Goal: Information Seeking & Learning: Find specific fact

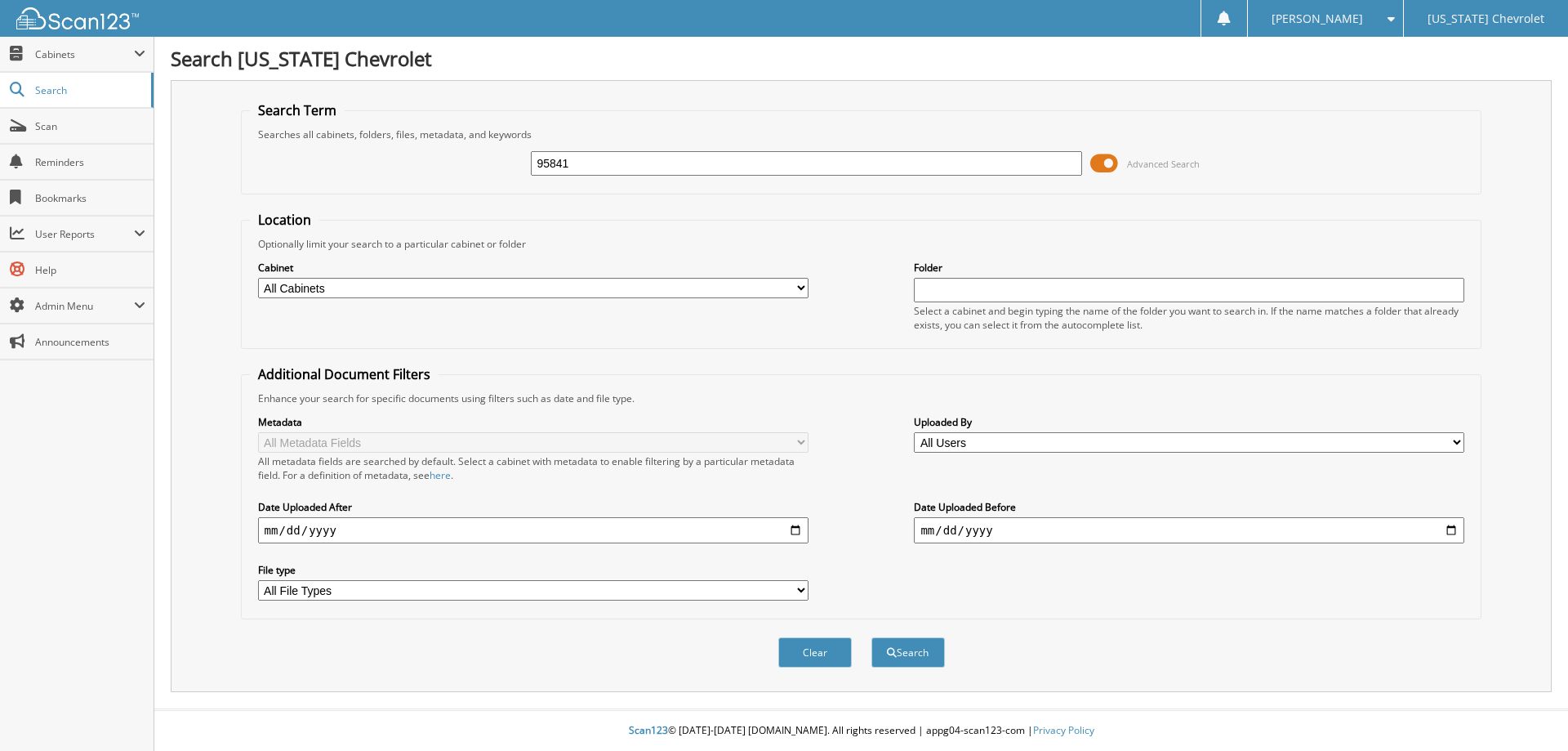
type input "95841"
click at [871, 637] on button "Search" at bounding box center [908, 652] width 73 height 30
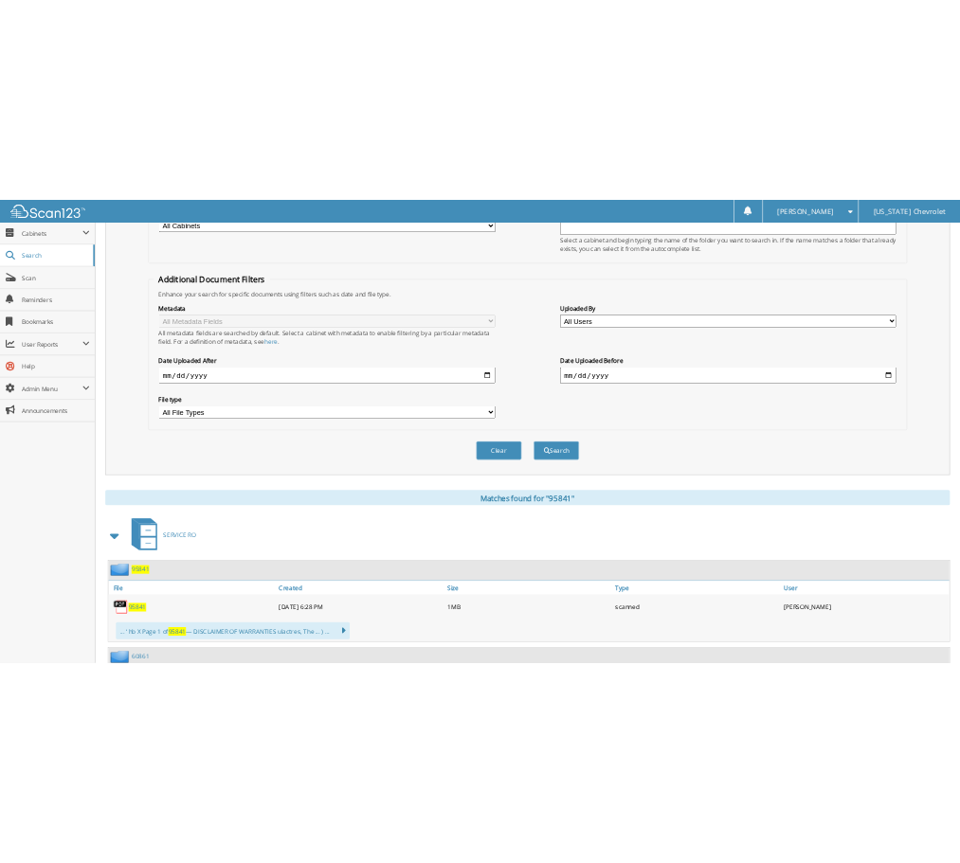
scroll to position [474, 0]
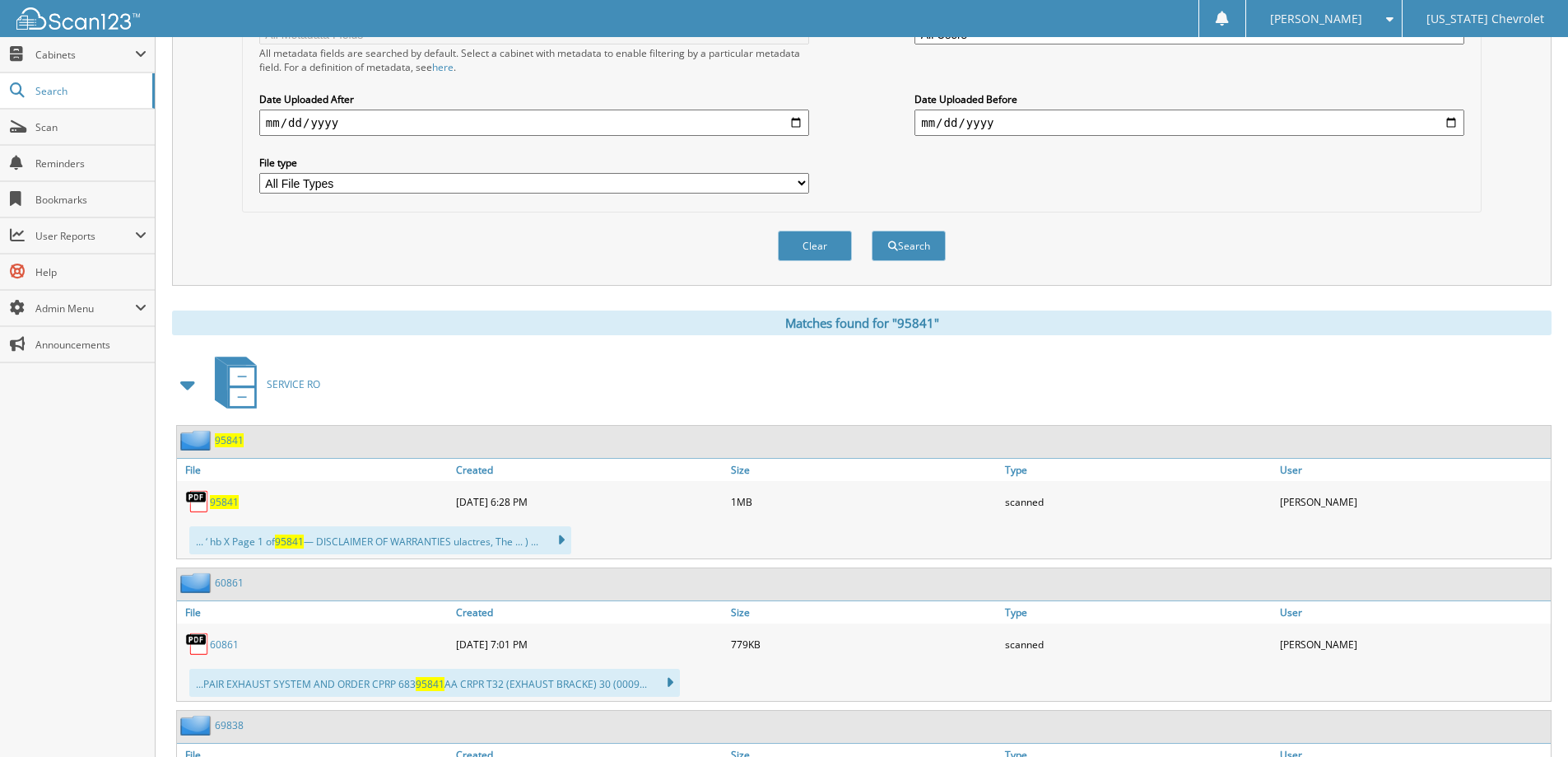
click at [223, 506] on span "95841" at bounding box center [224, 501] width 29 height 14
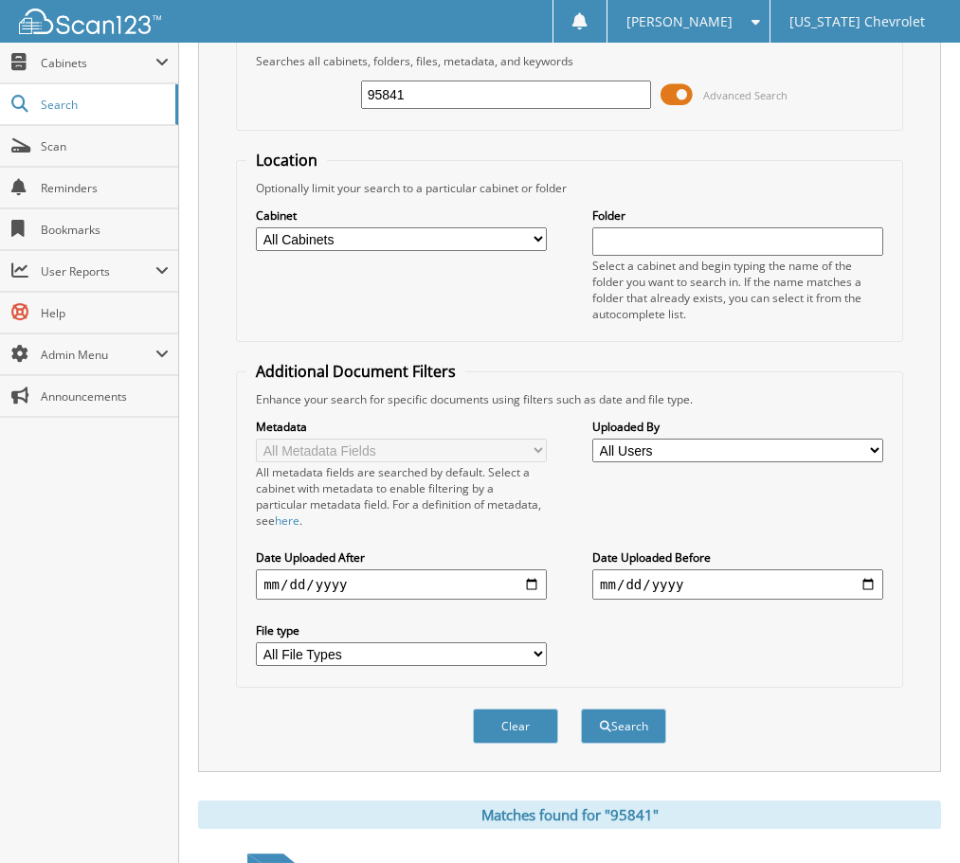
scroll to position [0, 0]
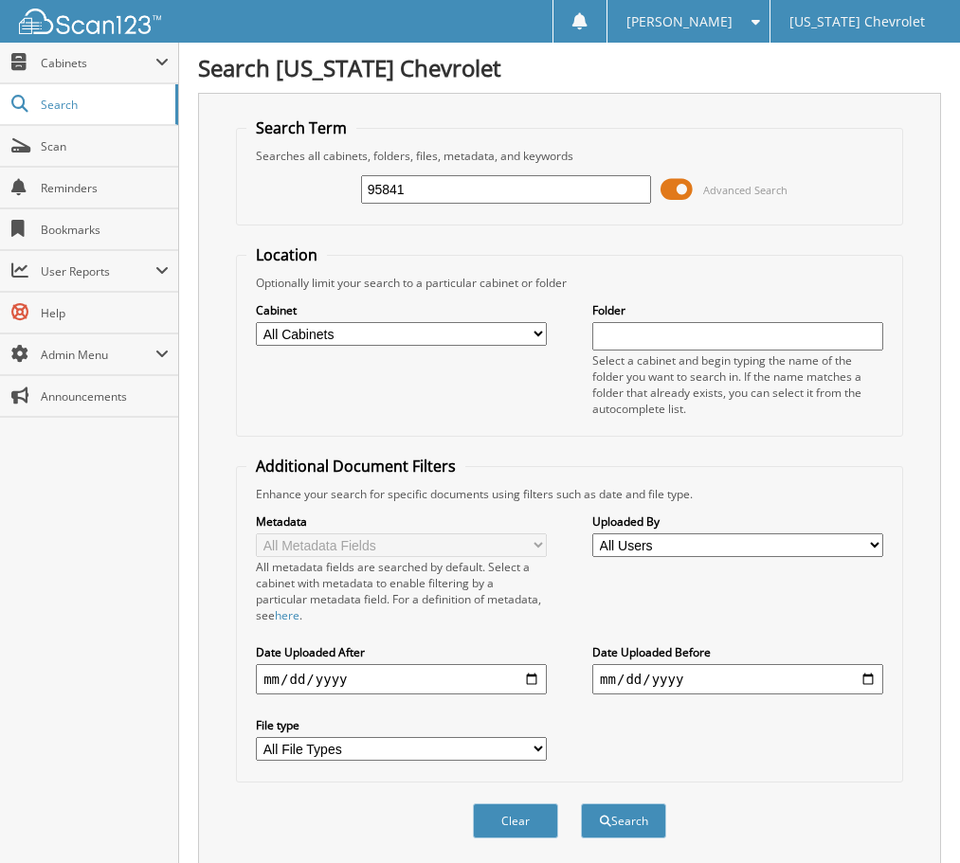
drag, startPoint x: 423, startPoint y: 188, endPoint x: 294, endPoint y: 183, distance: 129.0
click at [294, 183] on div "95841 Advanced Search" at bounding box center [569, 189] width 646 height 51
click at [475, 149] on div "Searches all cabinets, folders, files, metadata, and keywords" at bounding box center [569, 156] width 646 height 16
click at [472, 178] on input "95841" at bounding box center [506, 189] width 291 height 28
drag, startPoint x: 472, startPoint y: 178, endPoint x: 370, endPoint y: 156, distance: 104.6
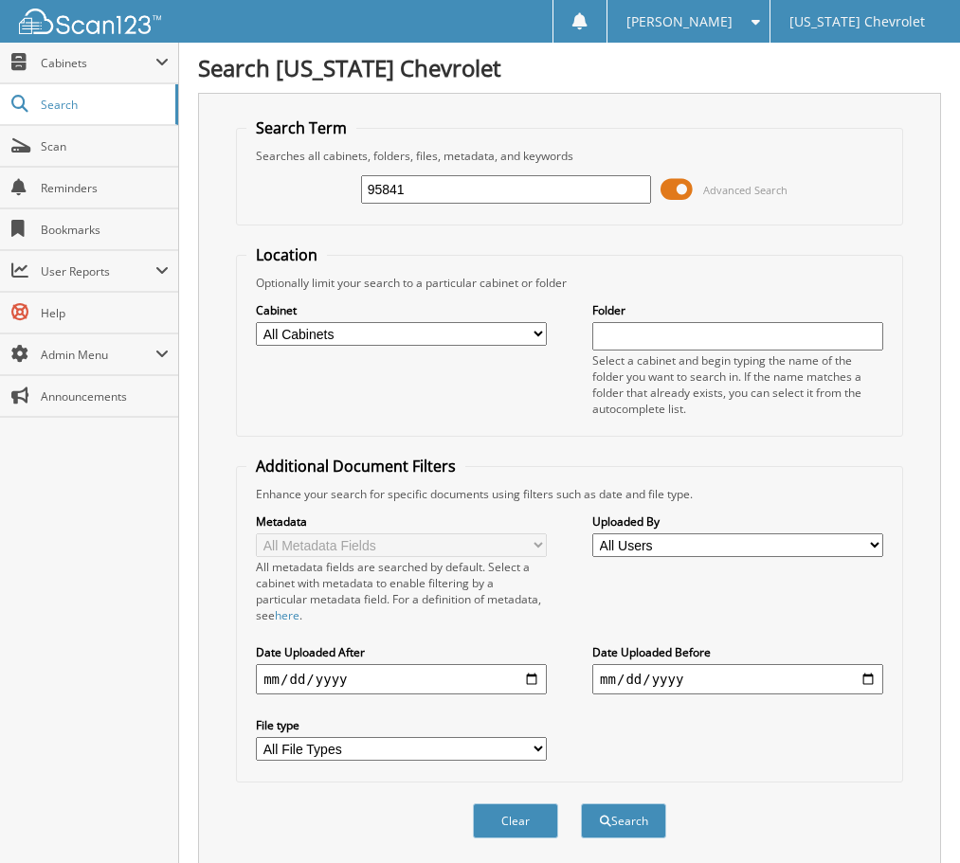
click at [370, 156] on fieldset "Search Term Searches all cabinets, folders, files, metadata, and keywords 95841…" at bounding box center [569, 171] width 667 height 108
type input "95273"
click at [581, 804] on button "Search" at bounding box center [623, 821] width 85 height 35
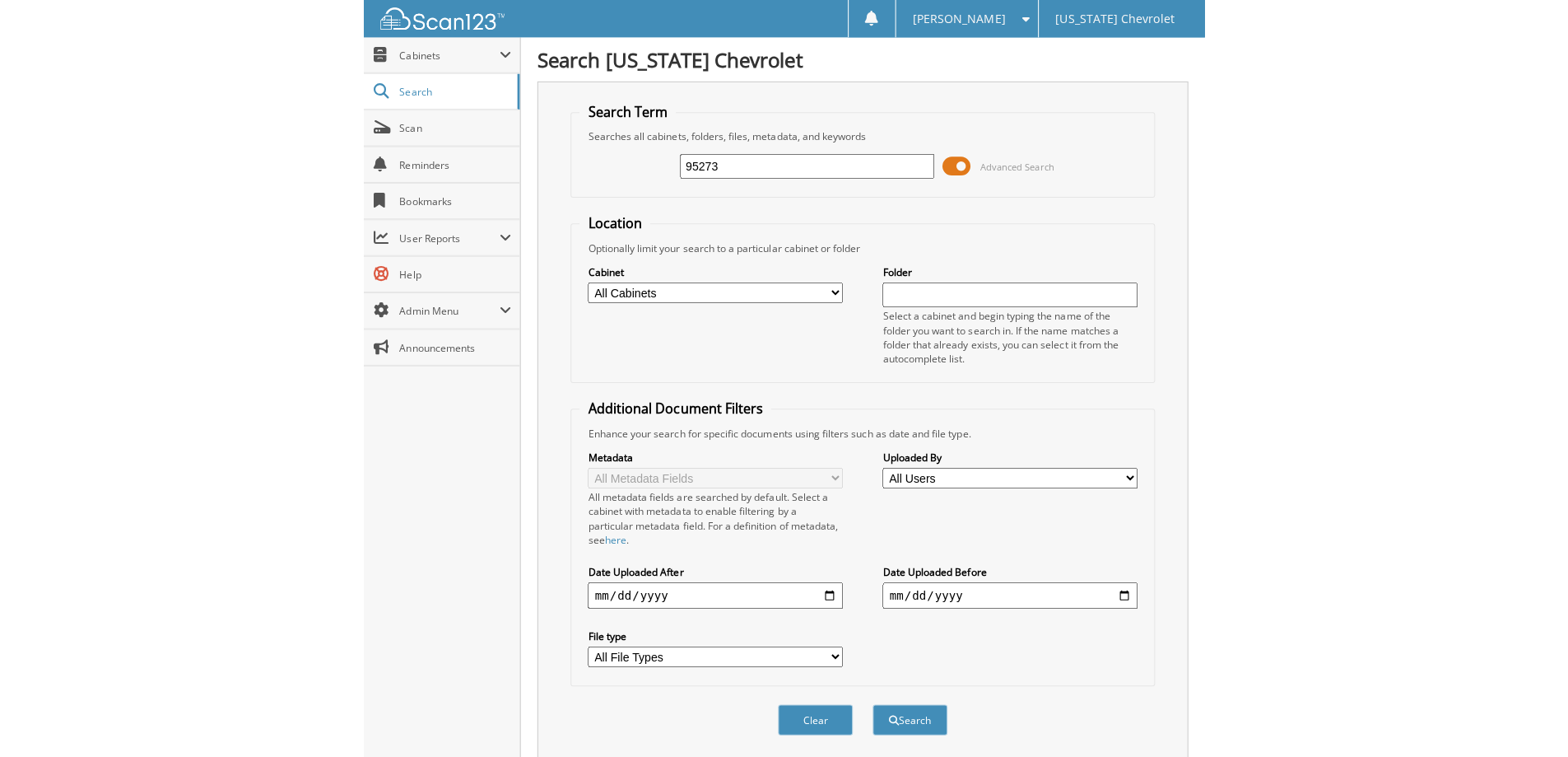
scroll to position [576, 0]
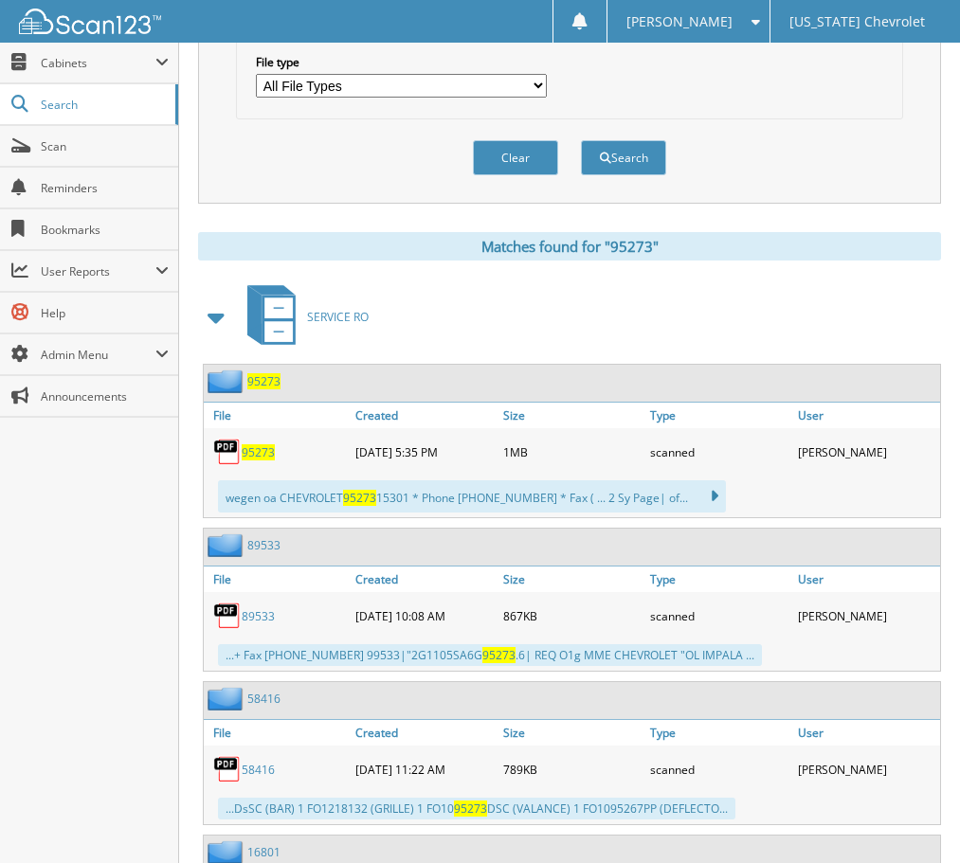
click at [254, 450] on span "95273" at bounding box center [258, 452] width 33 height 16
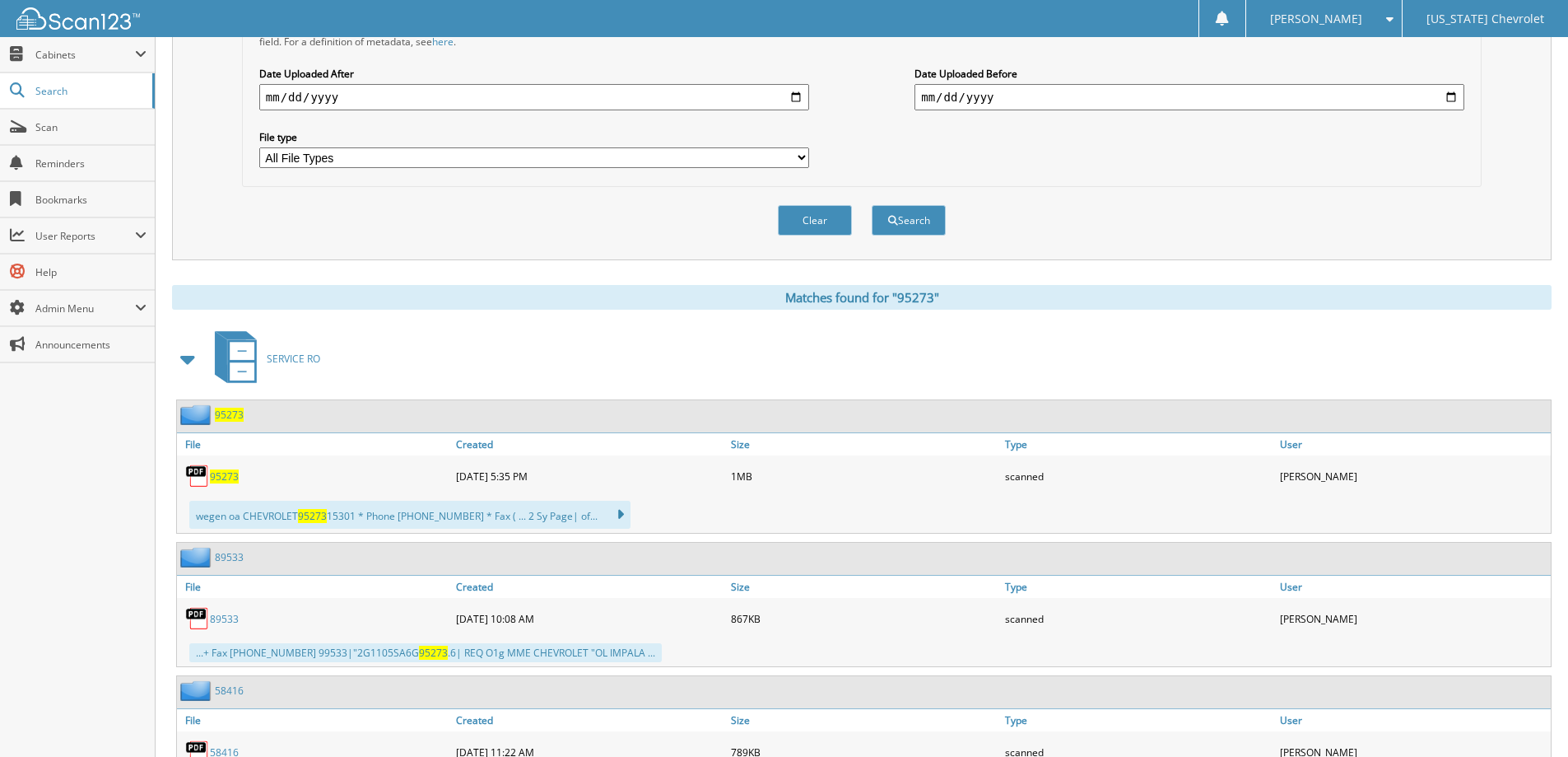
scroll to position [190, 0]
